Goal: Transaction & Acquisition: Purchase product/service

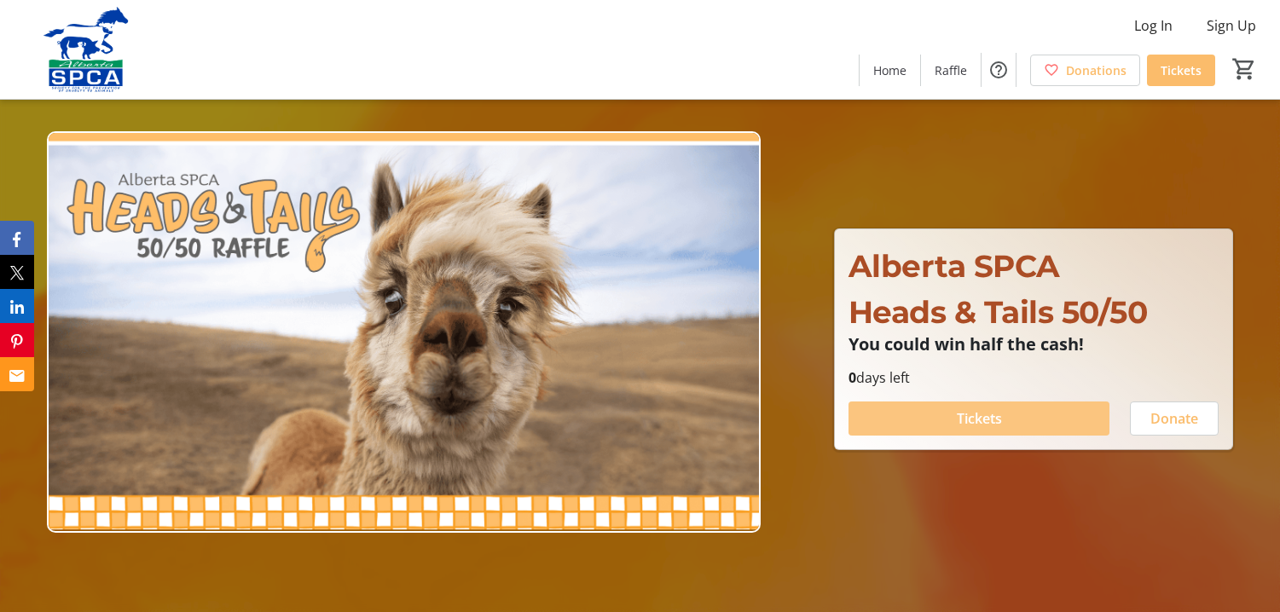
click at [979, 424] on span "Tickets" at bounding box center [979, 418] width 45 height 20
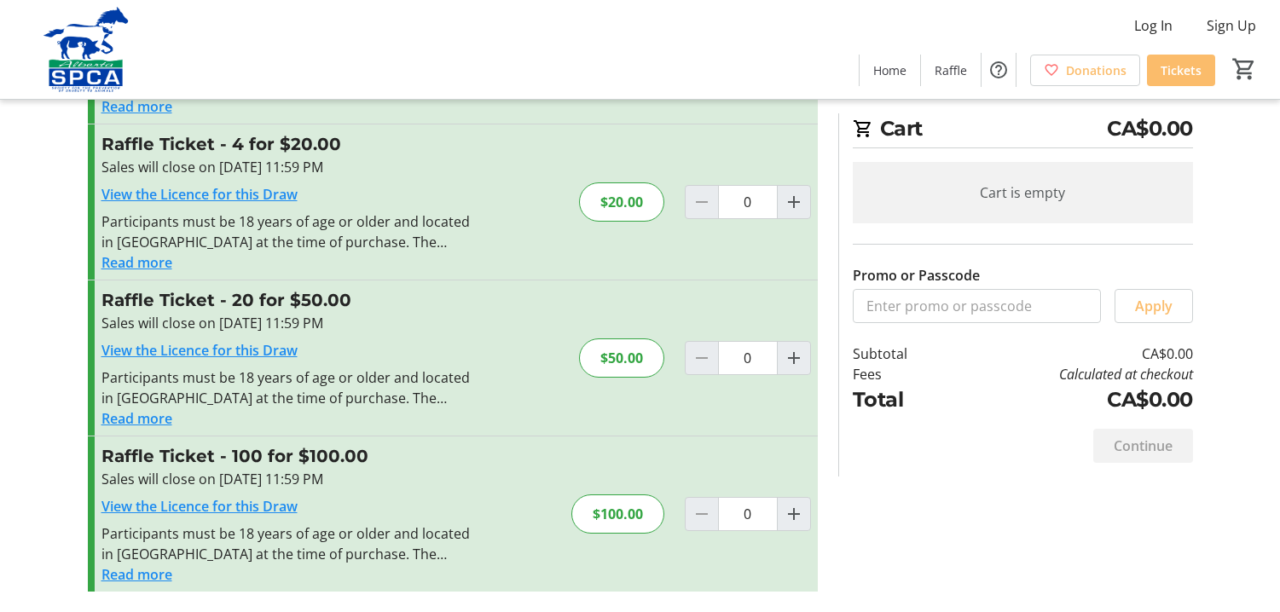
scroll to position [173, 0]
click at [143, 263] on button "Read more" at bounding box center [136, 262] width 71 height 20
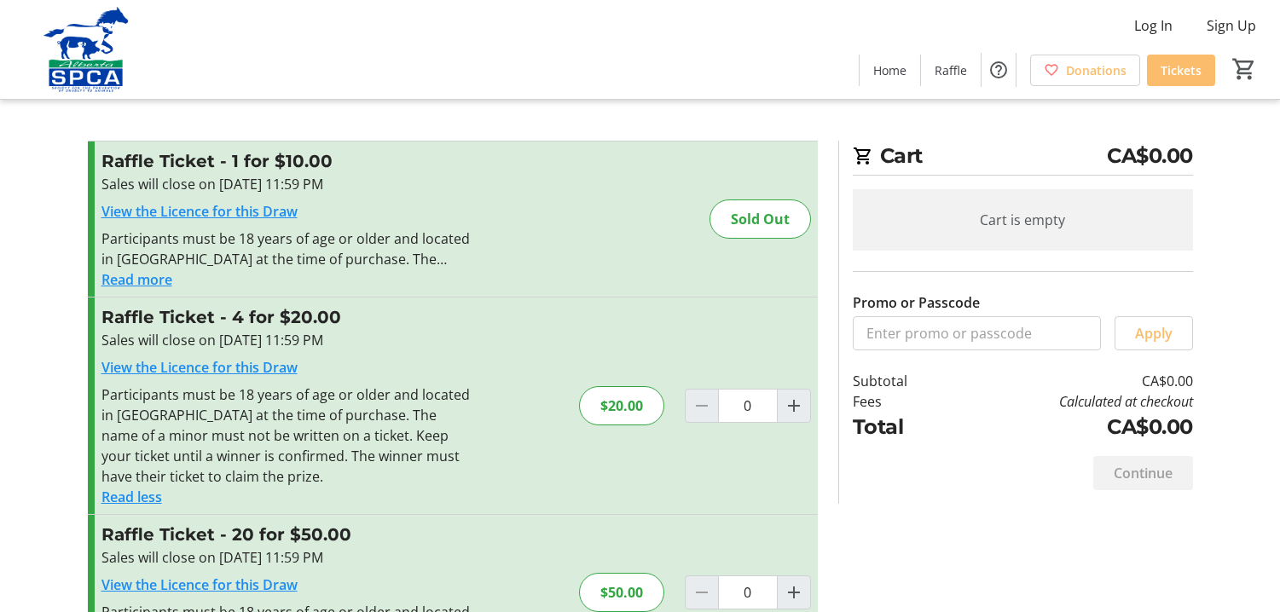
scroll to position [0, 0]
click at [792, 411] on mat-icon "Increment by one" at bounding box center [793, 406] width 20 height 20
type input "1"
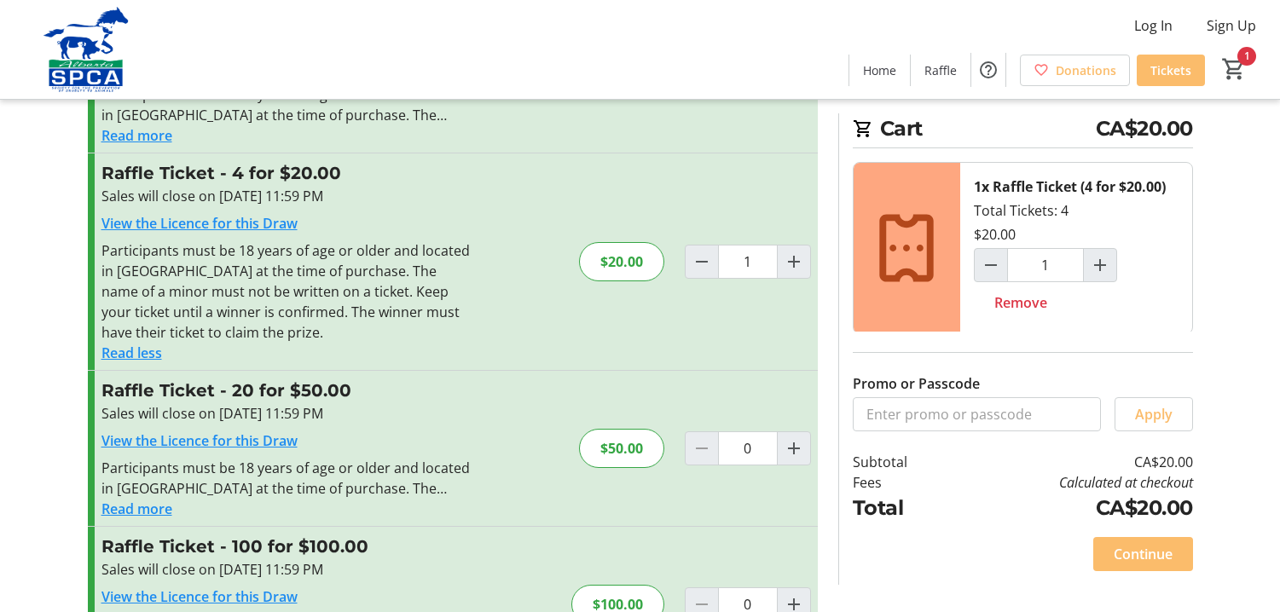
scroll to position [150, 0]
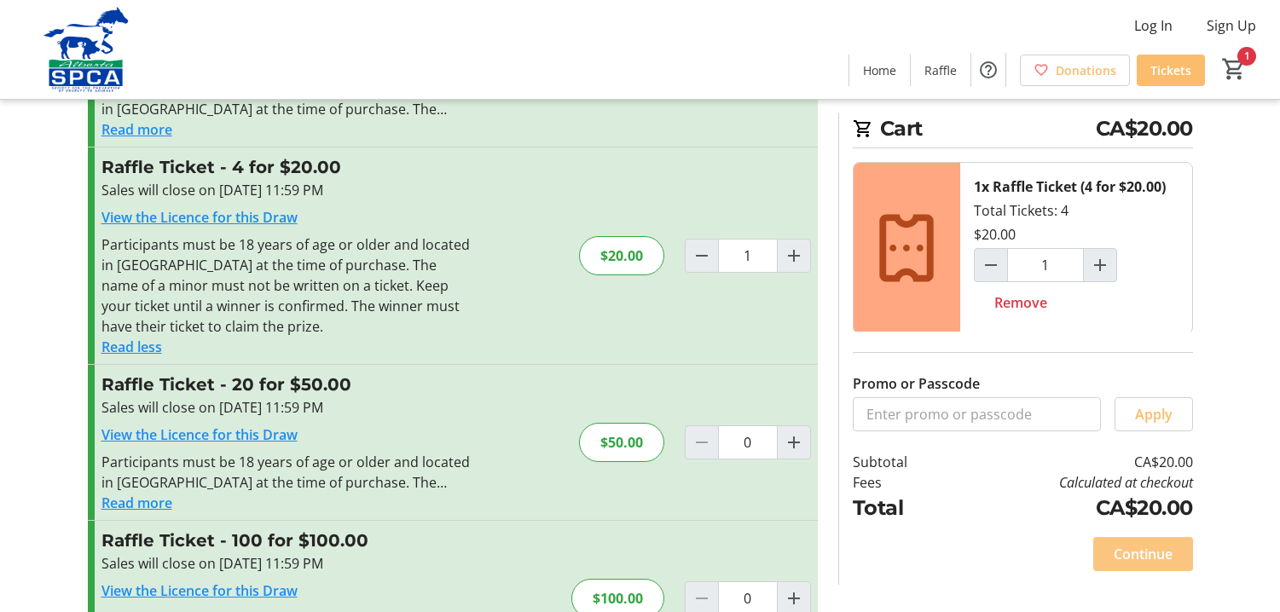
click at [1148, 555] on span "Continue" at bounding box center [1142, 554] width 59 height 20
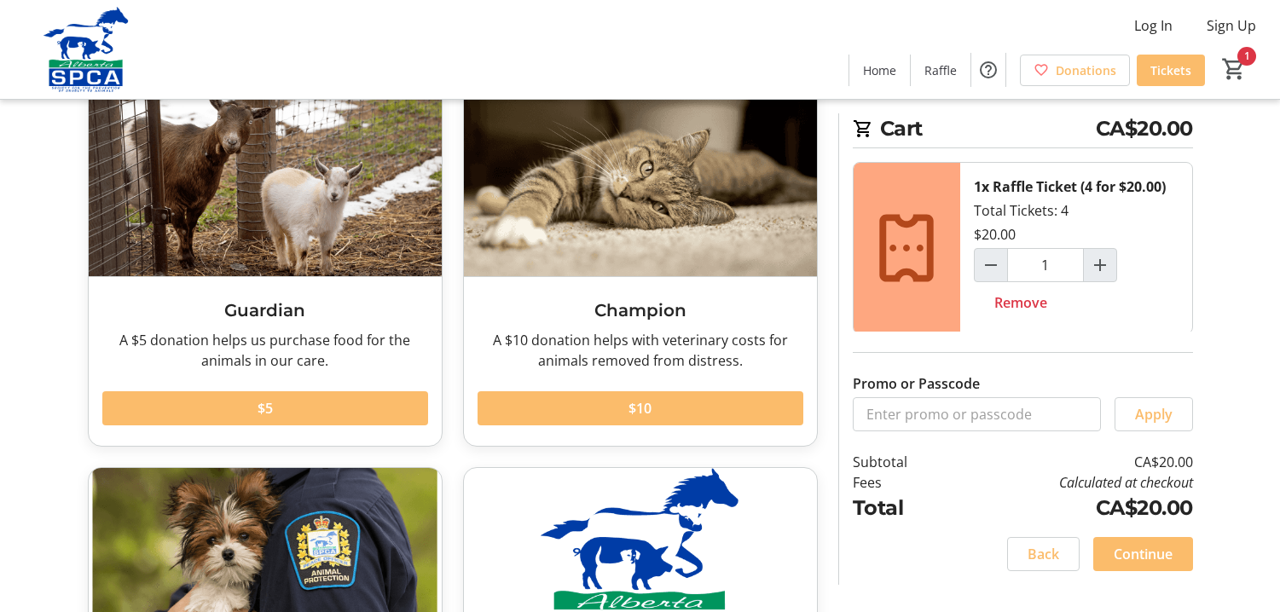
scroll to position [119, 0]
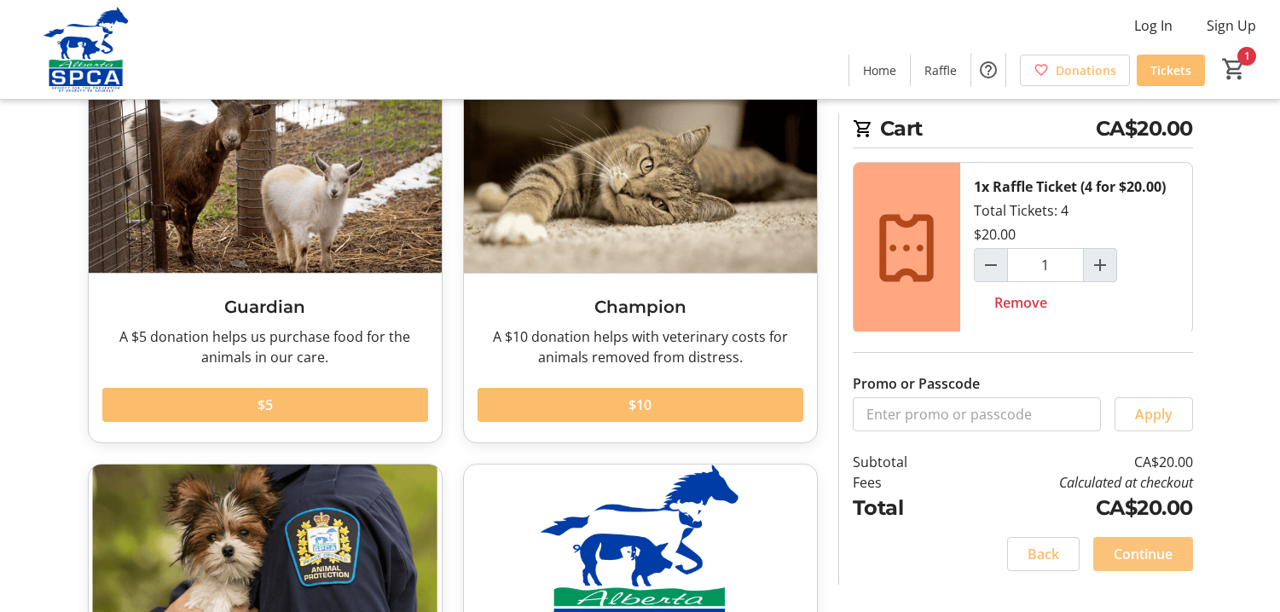
click at [1145, 552] on span "Continue" at bounding box center [1142, 554] width 59 height 20
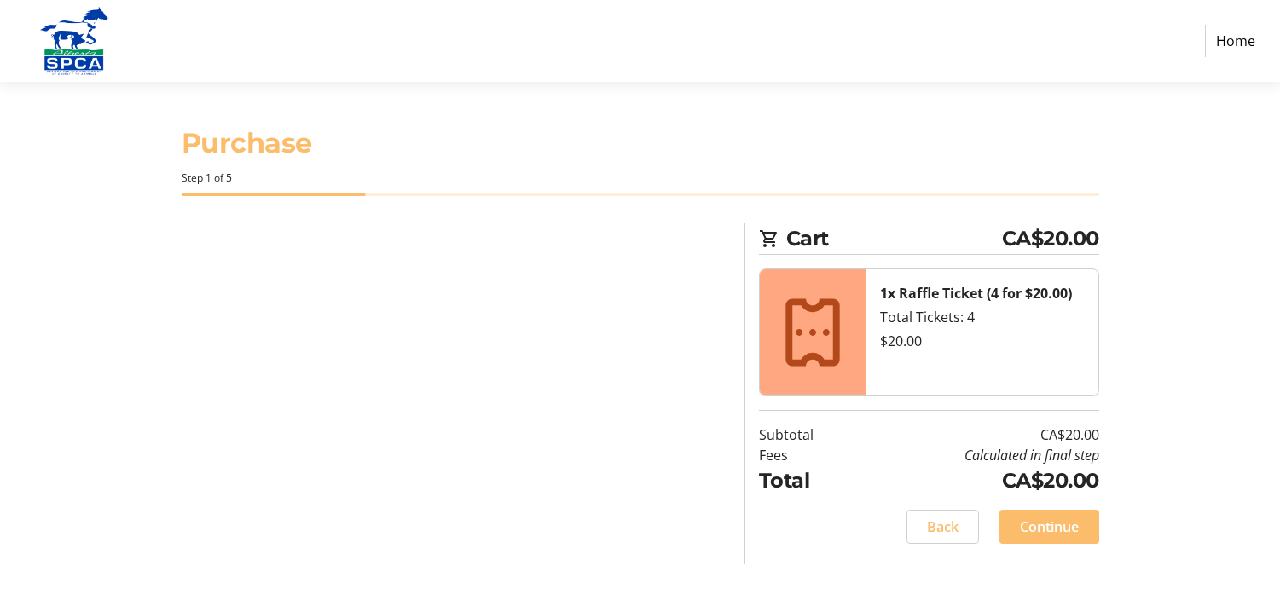
select select "CA"
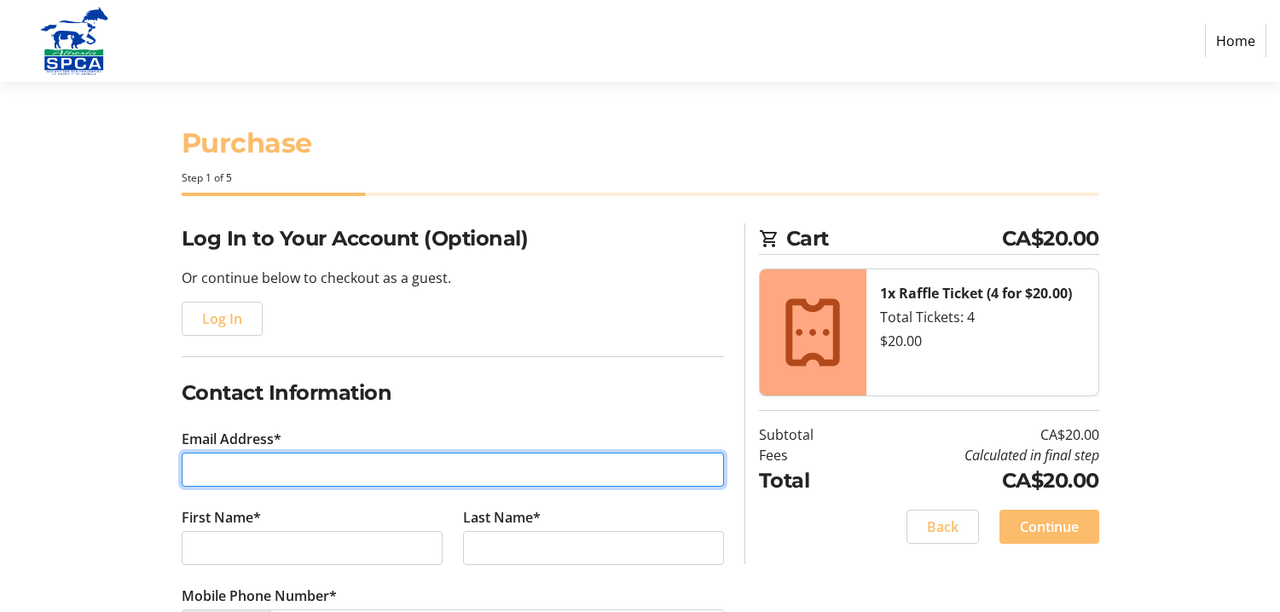
type input "[EMAIL_ADDRESS][DOMAIN_NAME]"
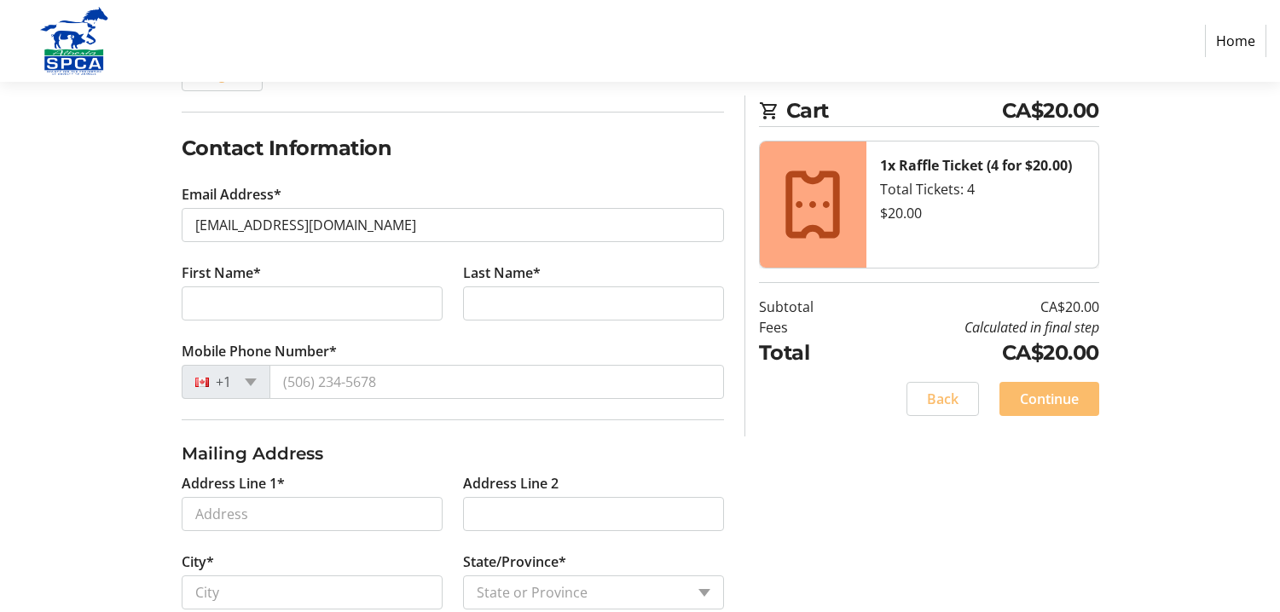
scroll to position [253, 0]
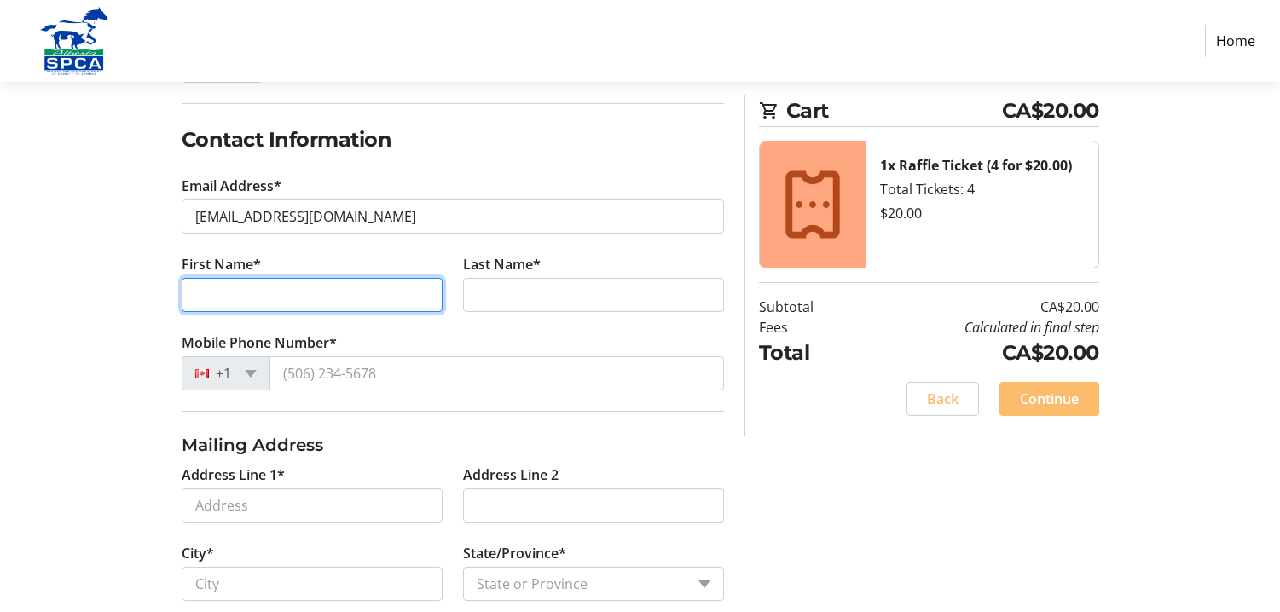
type input "J"
type input "[PERSON_NAME]"
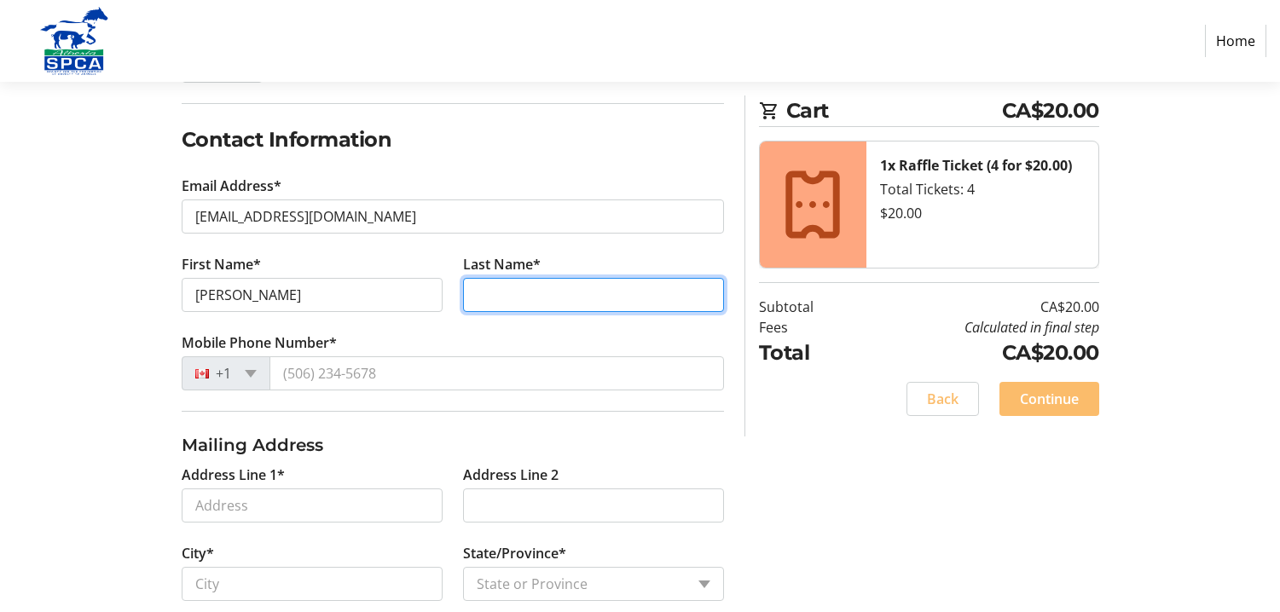
type input "[PERSON_NAME]"
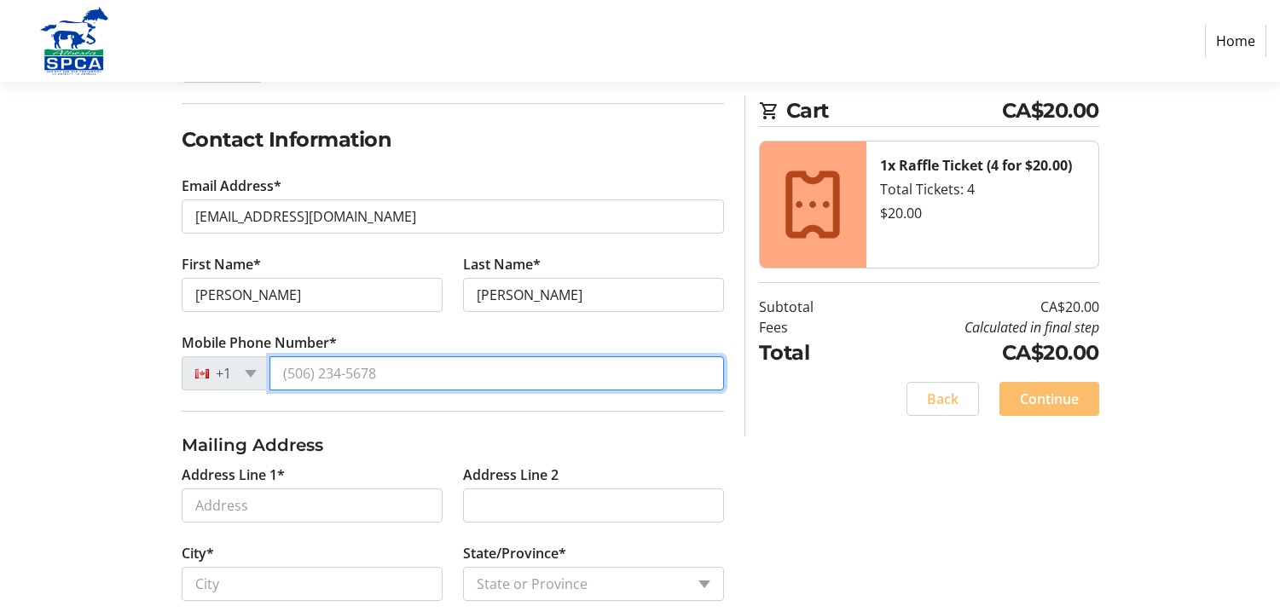
type input "[PHONE_NUMBER]"
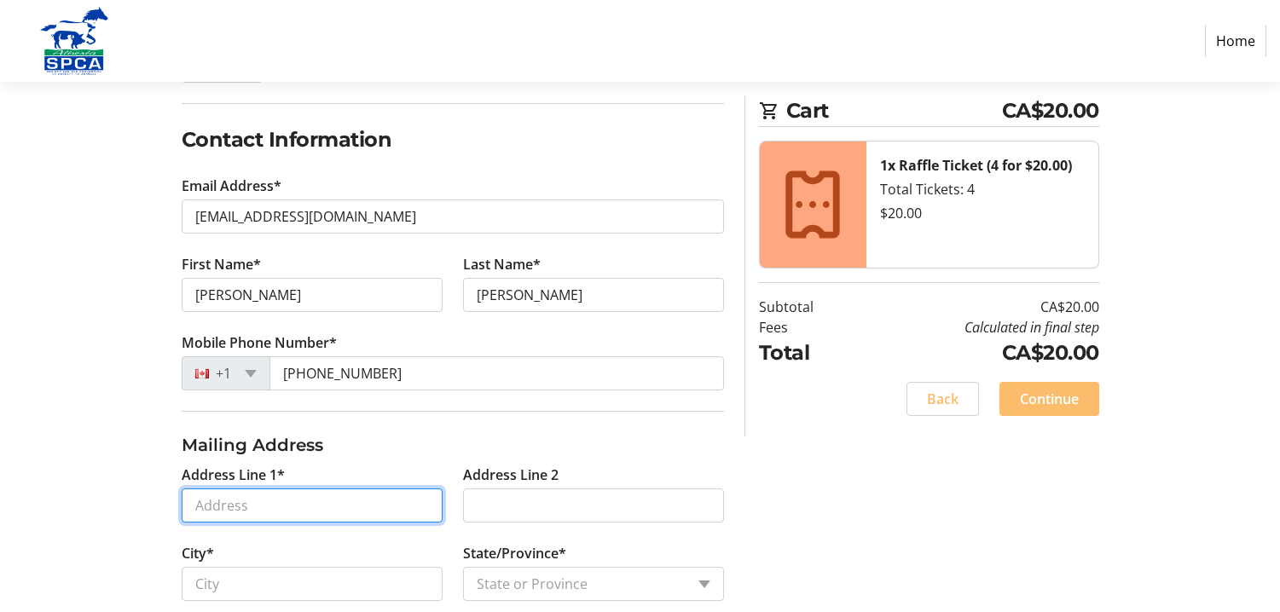
type input "[STREET_ADDRESS][PERSON_NAME]"
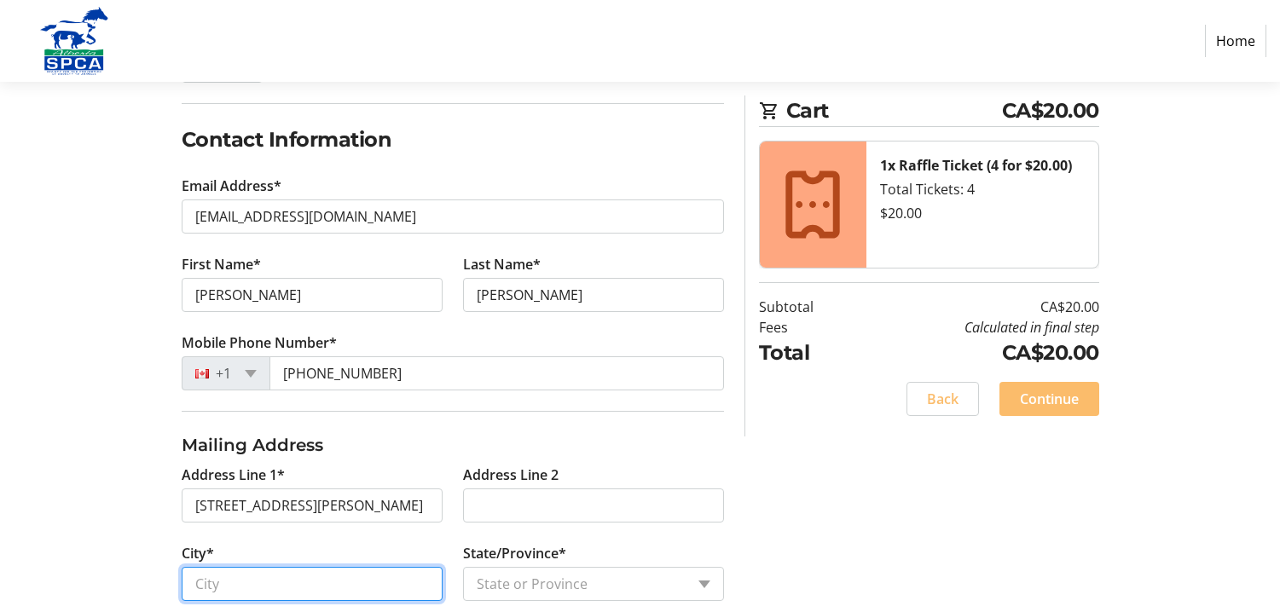
type input "[GEOGRAPHIC_DATA]"
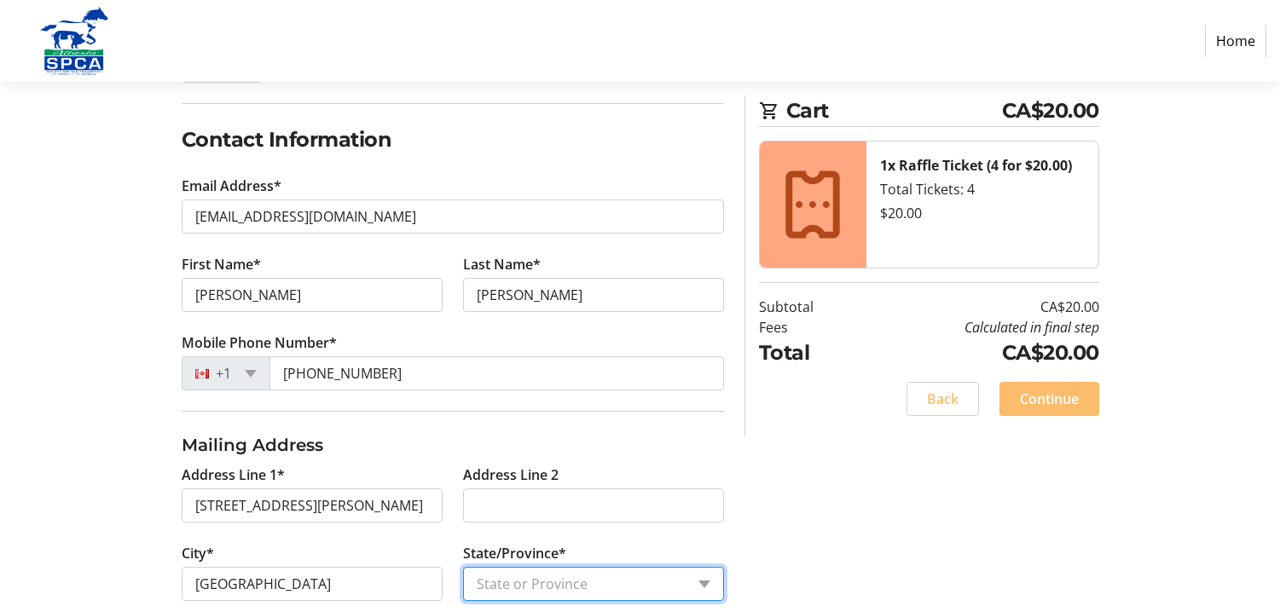
select select "AB"
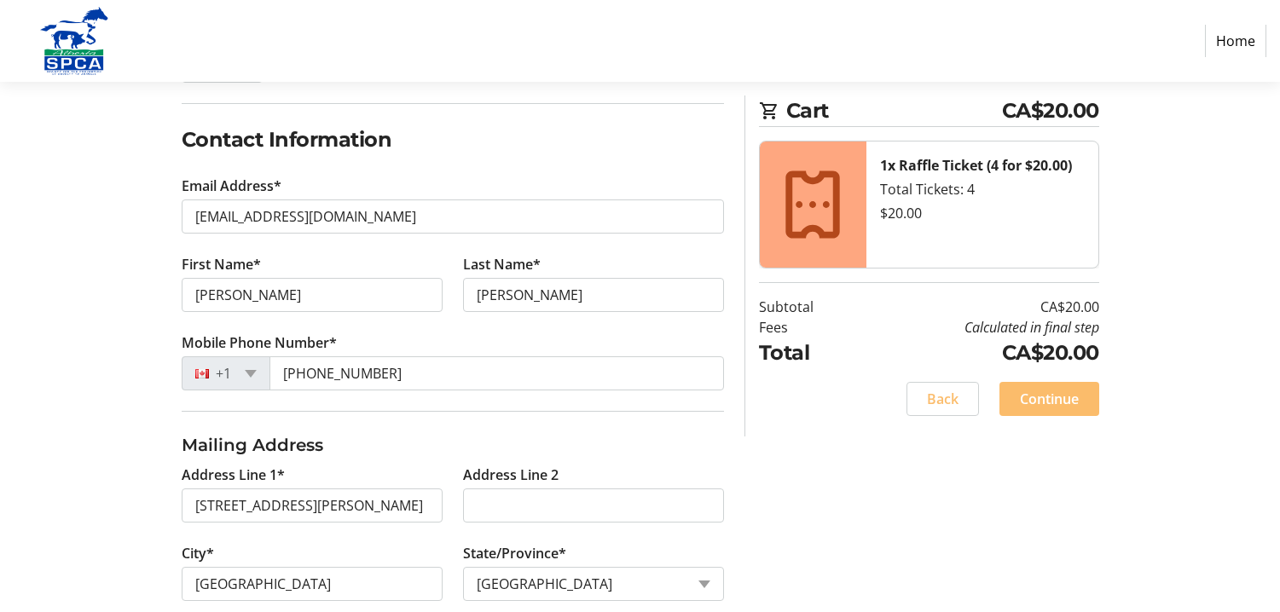
type input "T2L 1W2"
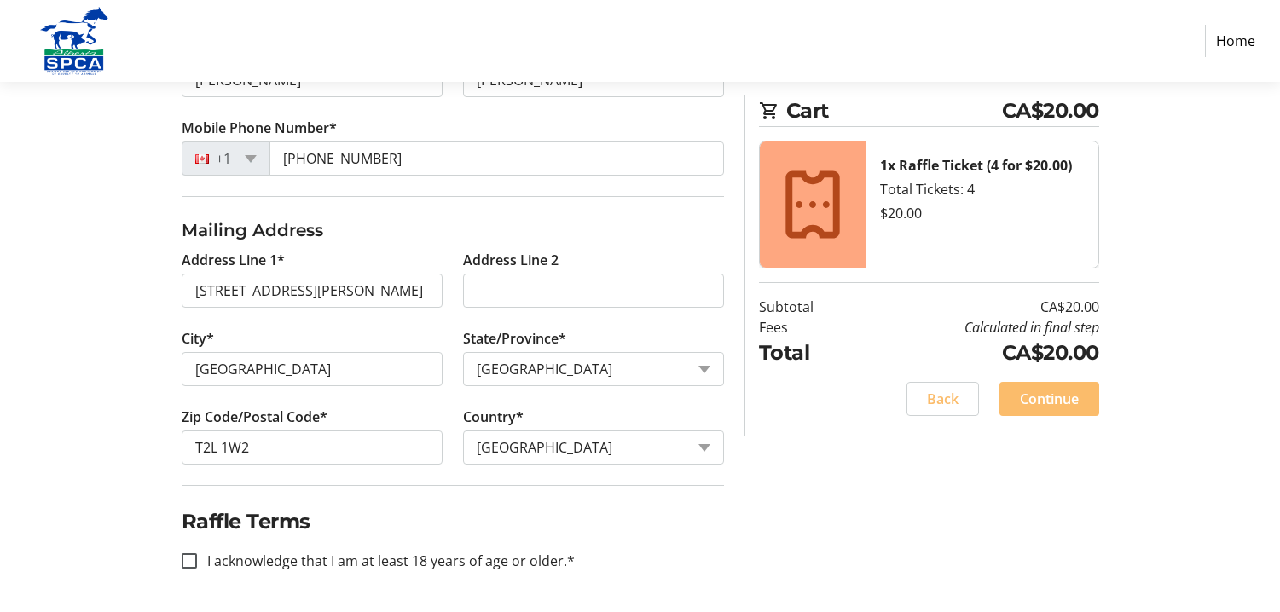
scroll to position [468, 0]
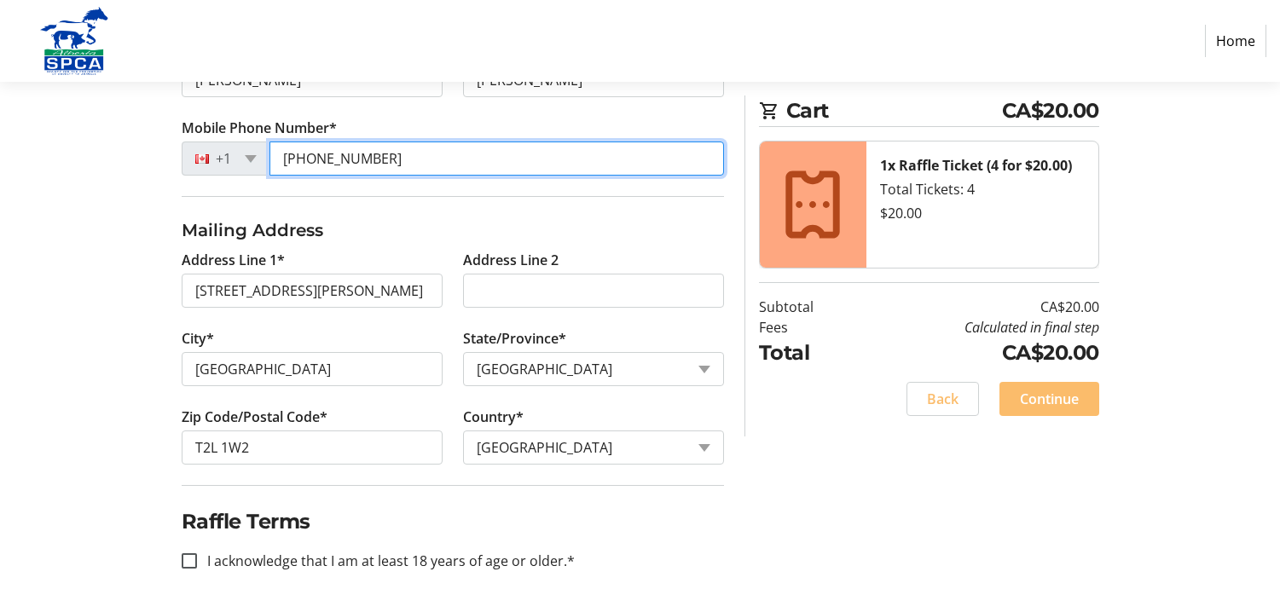
drag, startPoint x: 377, startPoint y: 157, endPoint x: 320, endPoint y: 159, distance: 57.1
type input "[PHONE_NUMBER]"
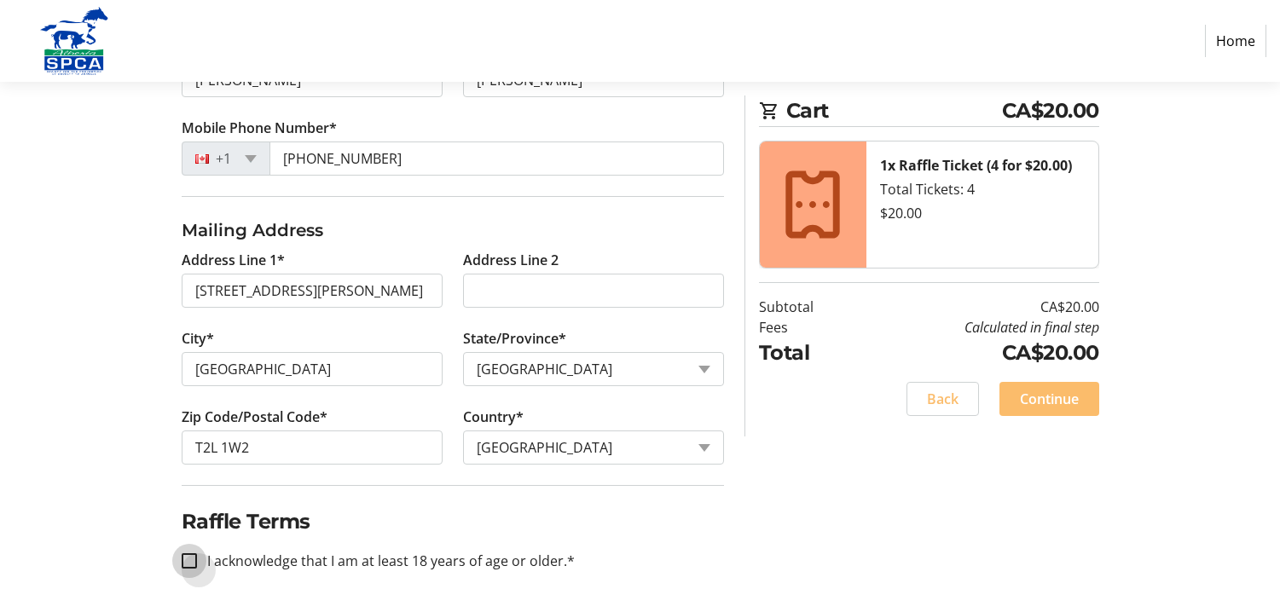
click at [190, 564] on input "I acknowledge that I am at least 18 years of age or older.*" at bounding box center [189, 560] width 15 height 15
checkbox input "true"
click at [1041, 396] on span "Continue" at bounding box center [1049, 399] width 59 height 20
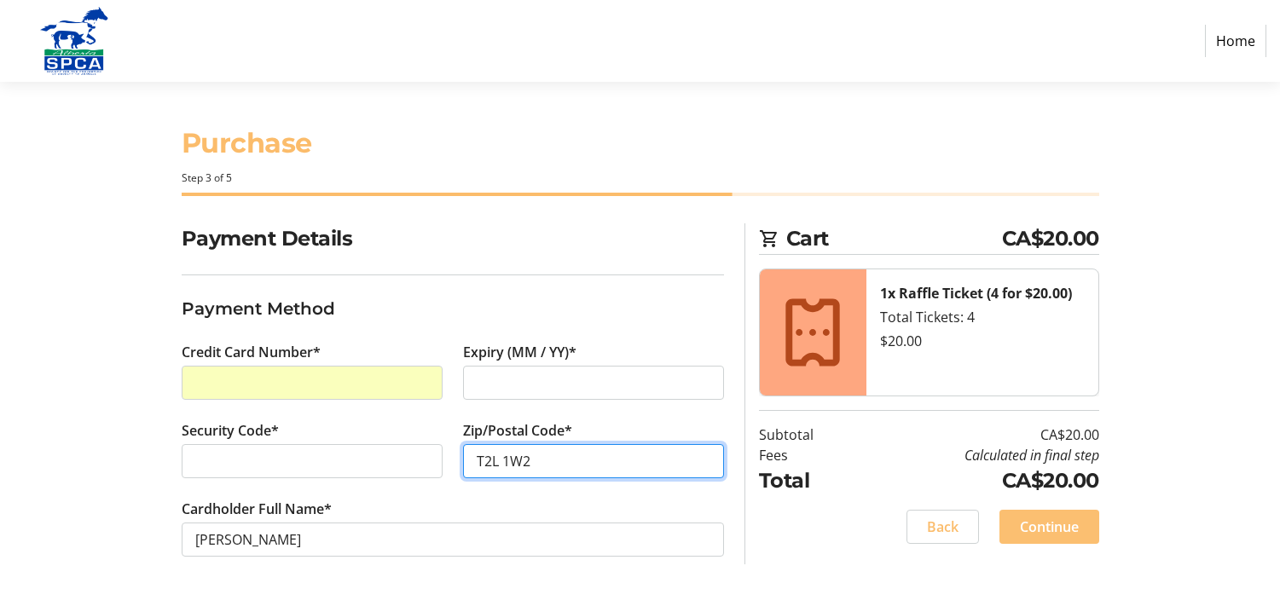
type input "T2L 1W2"
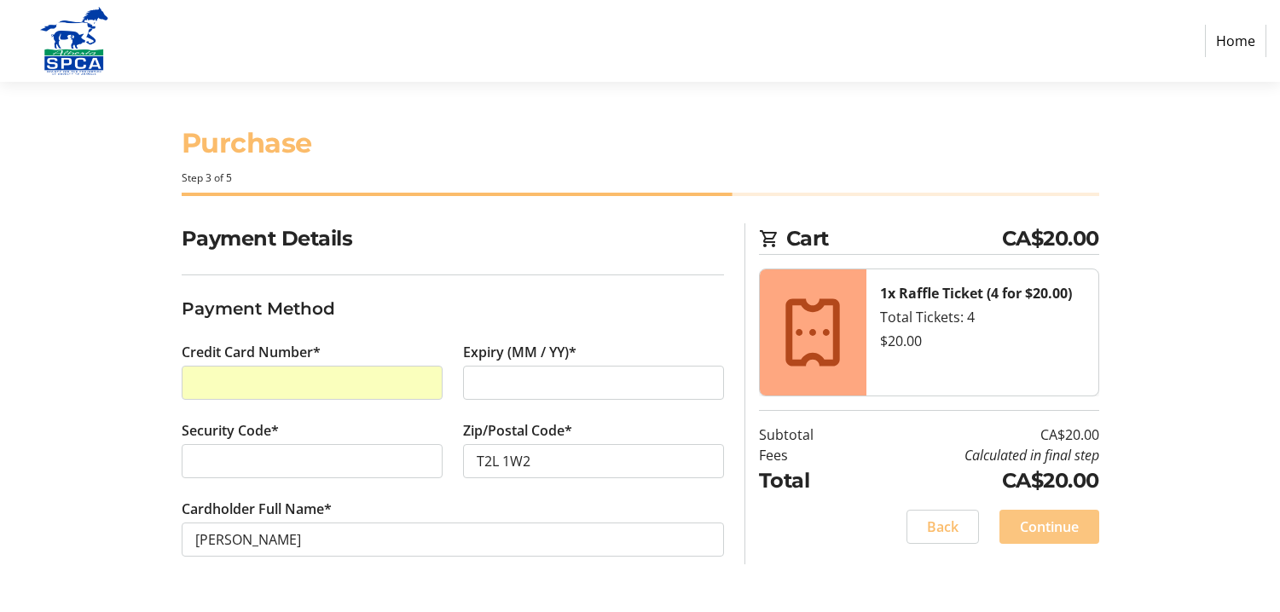
click at [1061, 531] on span "Continue" at bounding box center [1049, 527] width 59 height 20
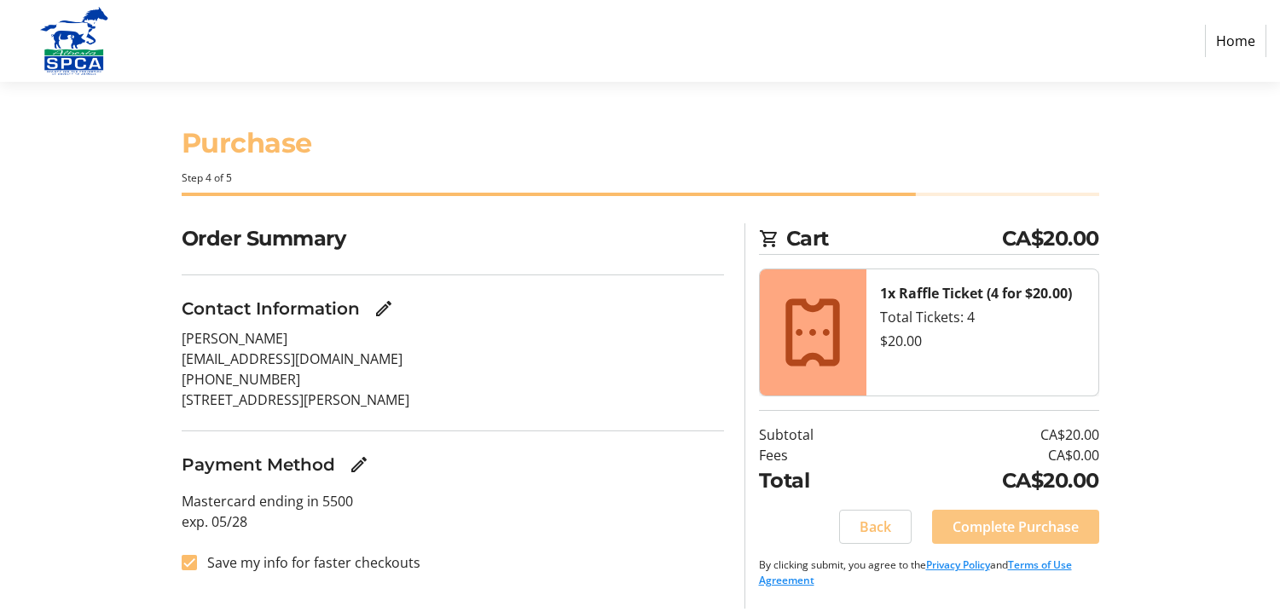
click at [1009, 530] on span "Complete Purchase" at bounding box center [1015, 527] width 126 height 20
